Goal: Task Accomplishment & Management: Use online tool/utility

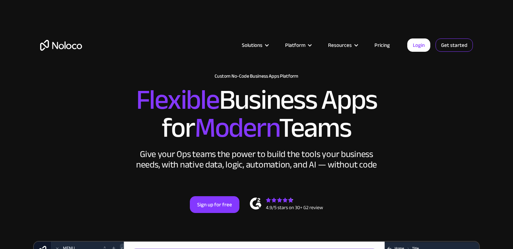
click at [451, 47] on link "Get started" at bounding box center [454, 44] width 37 height 13
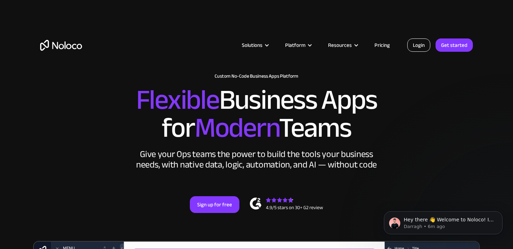
click at [421, 46] on link "Login" at bounding box center [418, 44] width 23 height 13
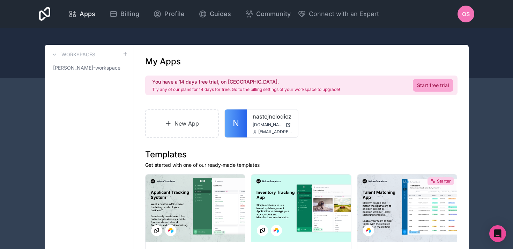
click at [82, 14] on span "Apps" at bounding box center [88, 14] width 16 height 10
click at [184, 125] on link "New App" at bounding box center [182, 123] width 74 height 29
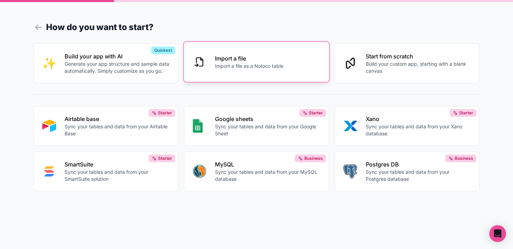
click at [232, 71] on button "Import a file Import a file as a Noloco table" at bounding box center [256, 62] width 145 height 40
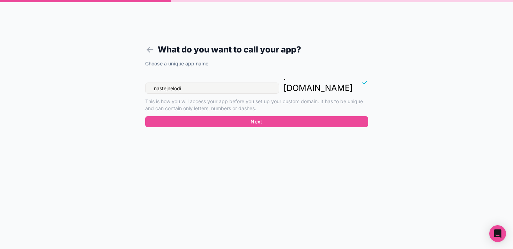
click at [167, 82] on input "nastejnelodi" at bounding box center [212, 87] width 134 height 11
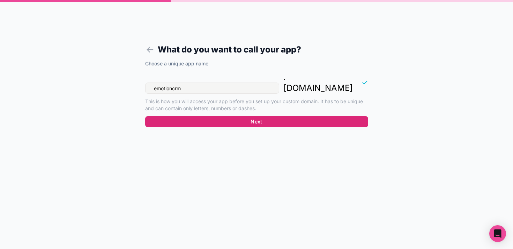
type input "emotioncrm"
click at [248, 116] on button "Next" at bounding box center [256, 121] width 223 height 11
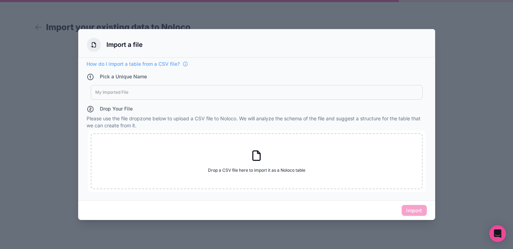
click at [127, 92] on div at bounding box center [256, 92] width 323 height 6
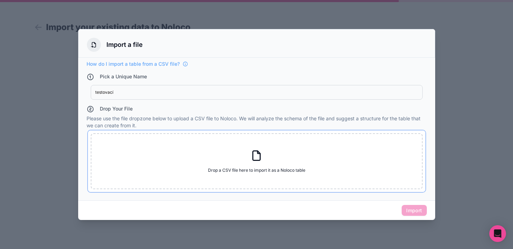
click at [258, 175] on div "Drop a CSV file here to import it as a Noloco table Drop a CSV file here to imp…" at bounding box center [257, 161] width 332 height 56
click at [206, 148] on div "Drop a CSV file here to import it as a Noloco table Drop a CSV file here to imp…" at bounding box center [257, 161] width 332 height 56
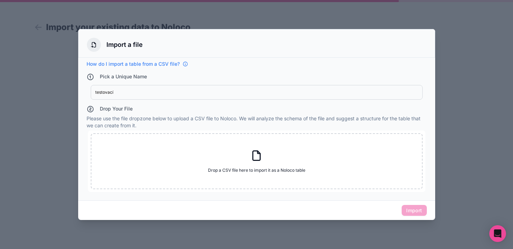
click at [167, 64] on span "How do I import a table from a CSV file?" at bounding box center [133, 63] width 93 height 7
click at [55, 32] on div at bounding box center [256, 124] width 513 height 249
click at [84, 36] on div "Import a file" at bounding box center [256, 43] width 357 height 29
click at [43, 24] on div at bounding box center [256, 124] width 513 height 249
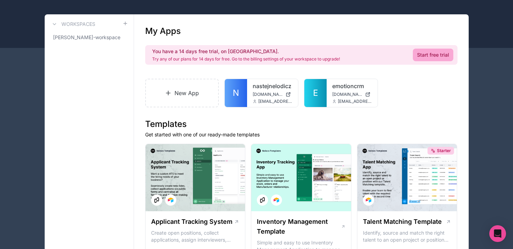
scroll to position [37, 0]
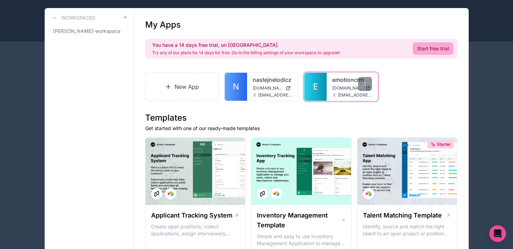
click at [374, 87] on div "emotioncrm [DOMAIN_NAME] [DOMAIN_NAME][EMAIL_ADDRESS][PERSON_NAME][DOMAIN_NAME]" at bounding box center [352, 87] width 51 height 28
click at [360, 82] on div at bounding box center [365, 84] width 14 height 14
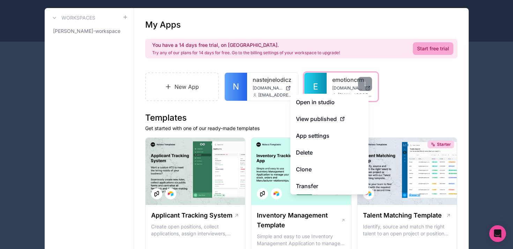
click at [329, 84] on div "emotioncrm [DOMAIN_NAME] [DOMAIN_NAME][EMAIL_ADDRESS][PERSON_NAME][DOMAIN_NAME]" at bounding box center [352, 87] width 51 height 28
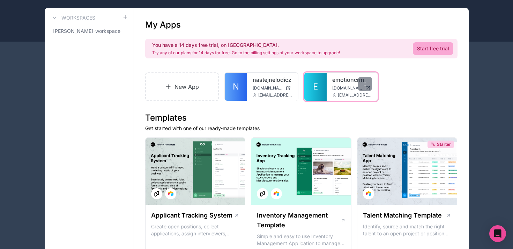
click at [314, 87] on span "E" at bounding box center [315, 86] width 5 height 11
